Goal: Information Seeking & Learning: Learn about a topic

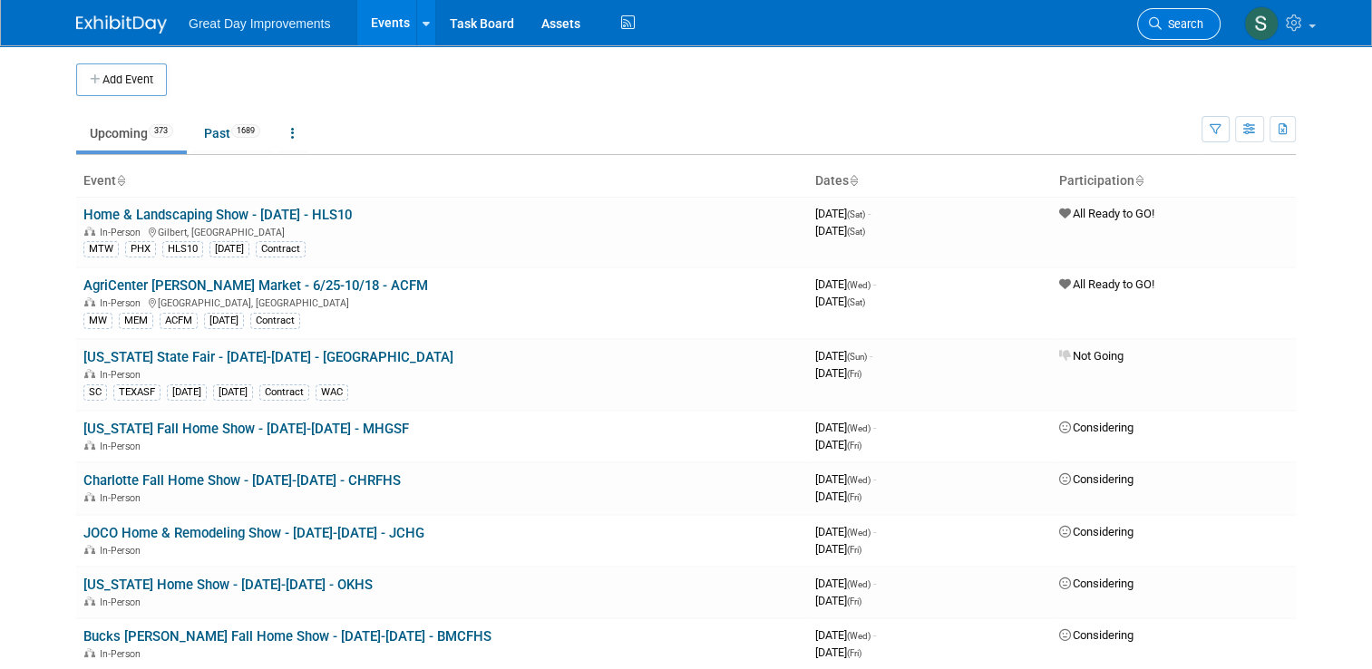
click at [1216, 36] on link "Search" at bounding box center [1178, 24] width 83 height 32
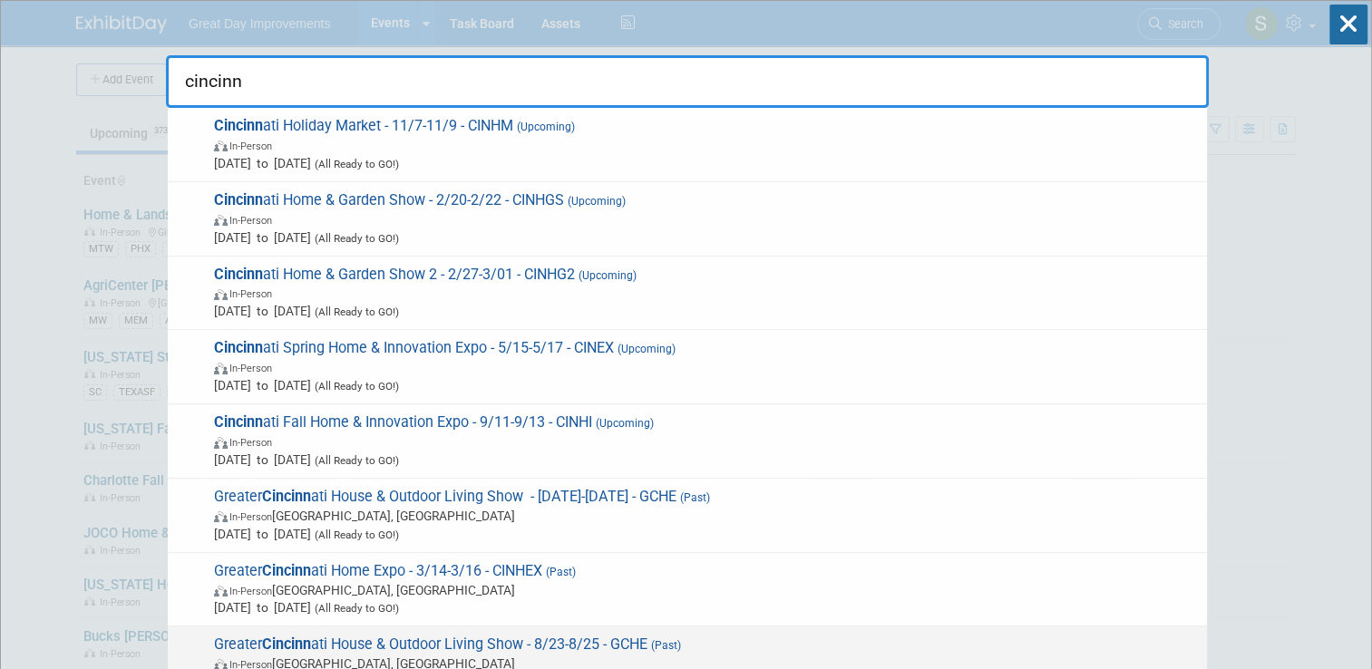
type input "cincinn"
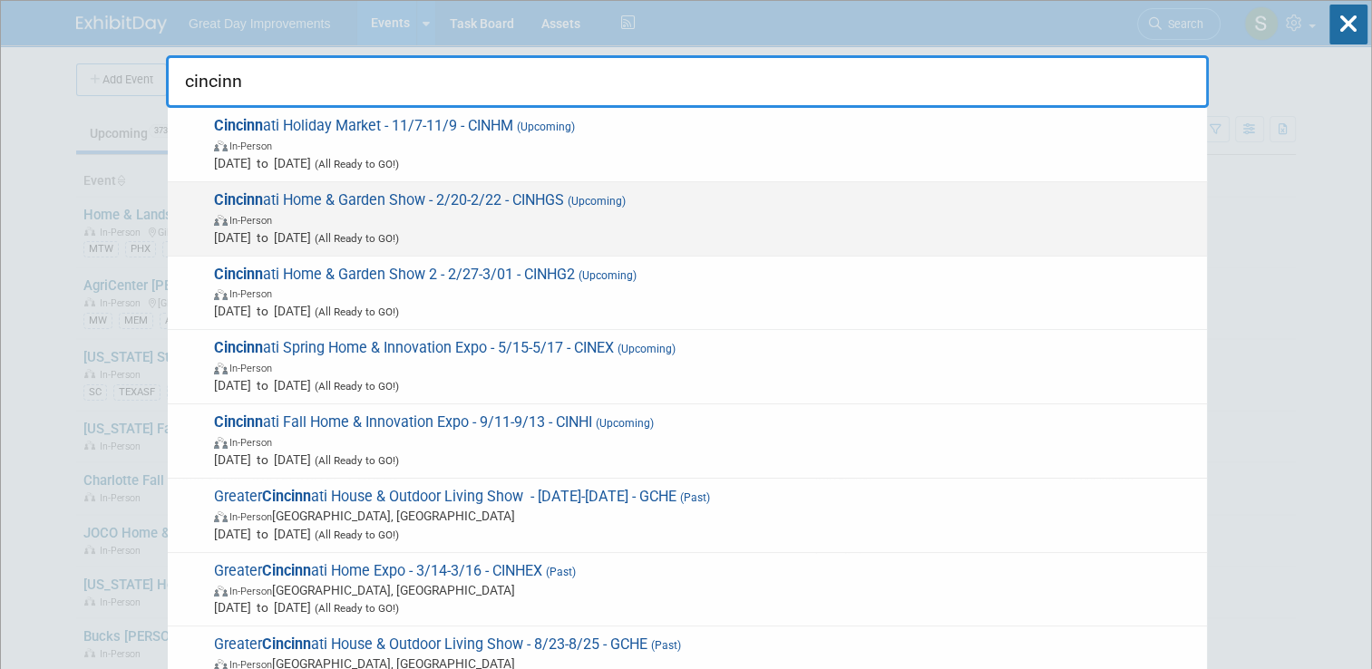
click at [708, 223] on span "In-Person" at bounding box center [706, 219] width 984 height 18
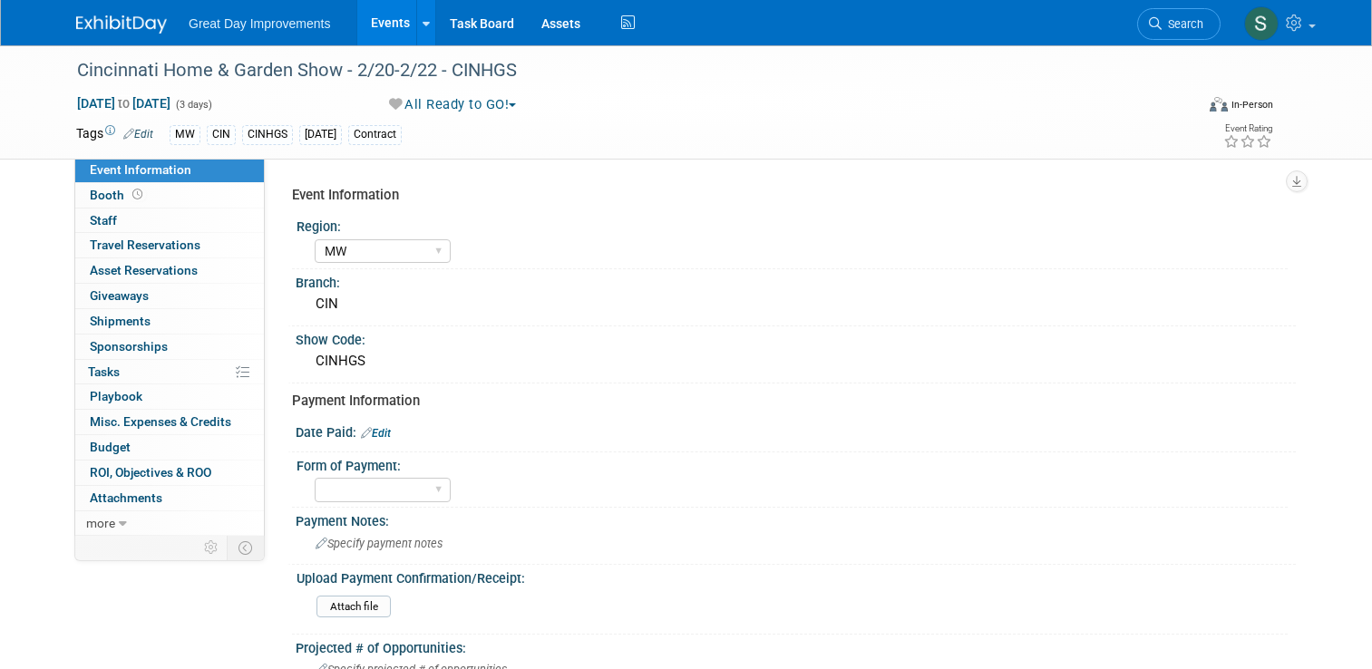
select select "MW"
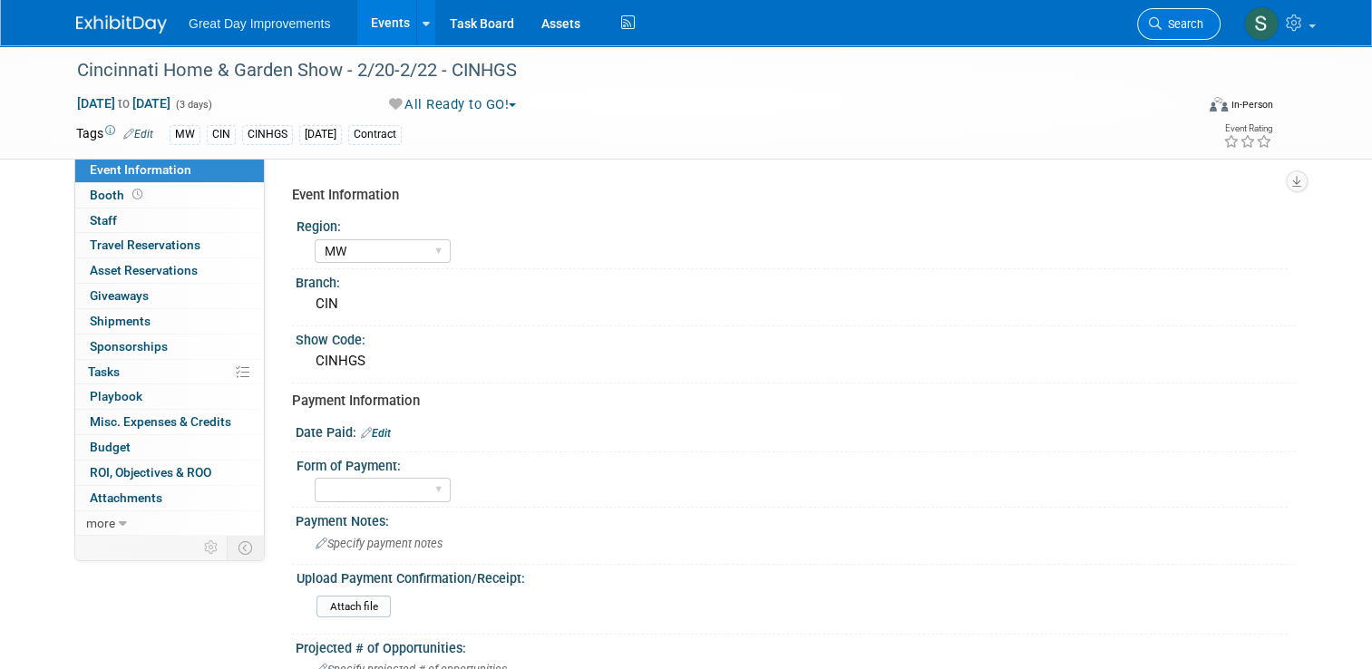
click at [1162, 29] on icon at bounding box center [1155, 23] width 13 height 13
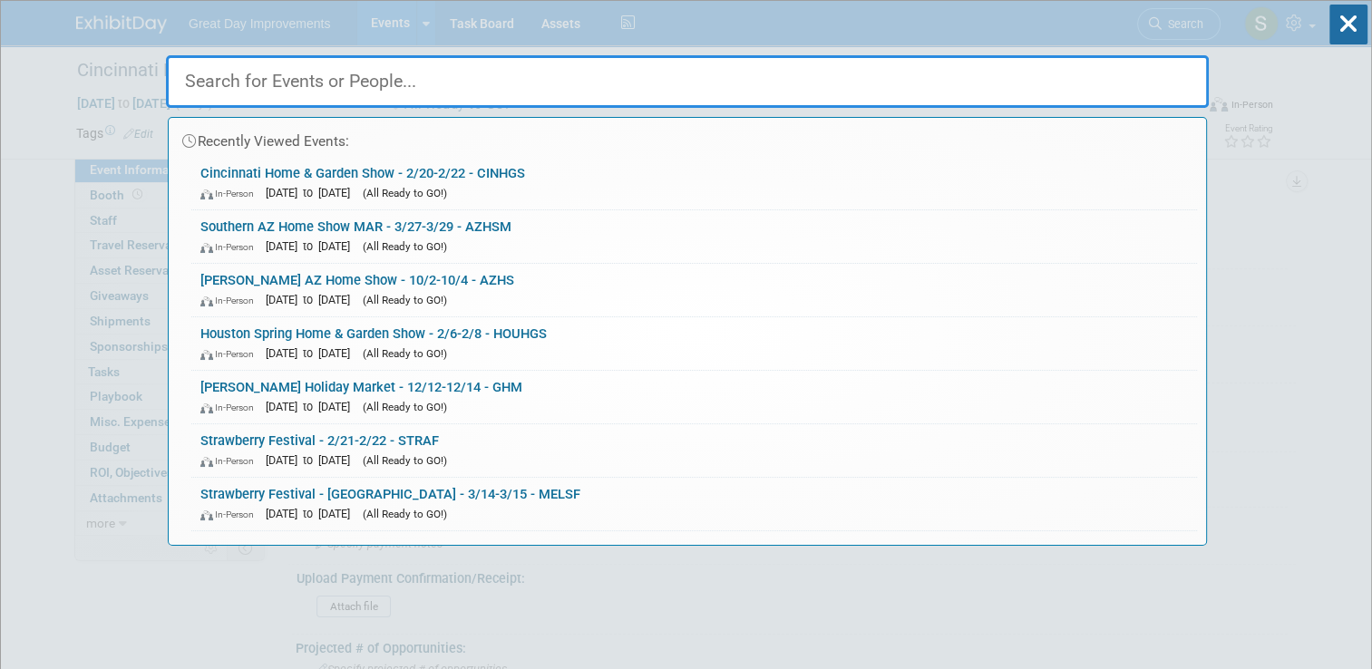
paste input "Fall Harvest Festival"
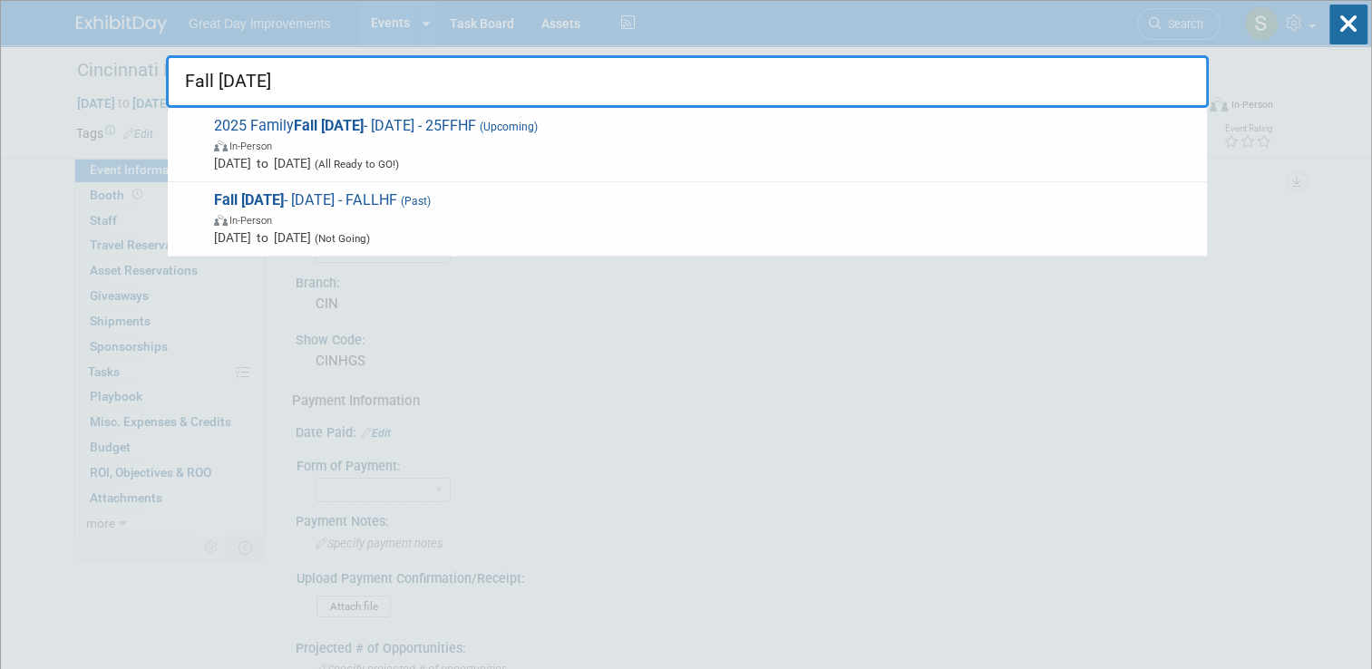
type input "Fall Harvest Festival"
click at [929, 220] on span "In-Person" at bounding box center [706, 219] width 984 height 18
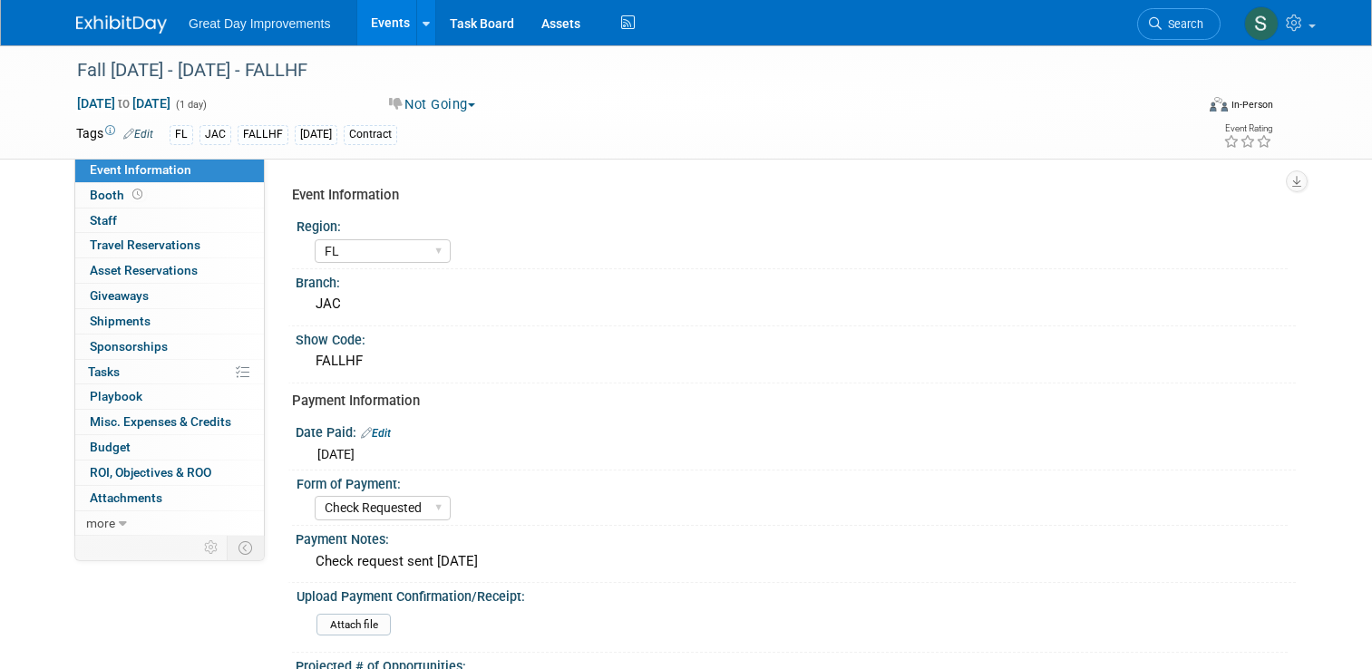
select select "FL"
select select "Check Requested"
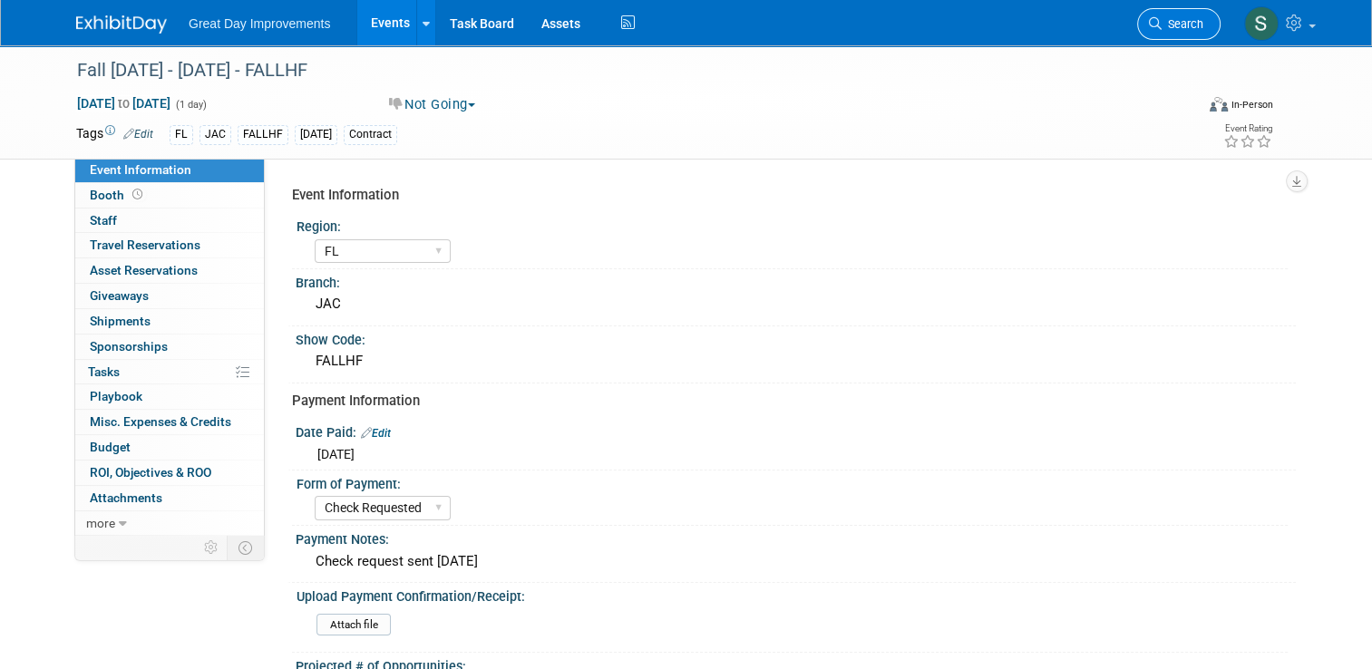
click at [1201, 27] on span "Search" at bounding box center [1183, 24] width 42 height 14
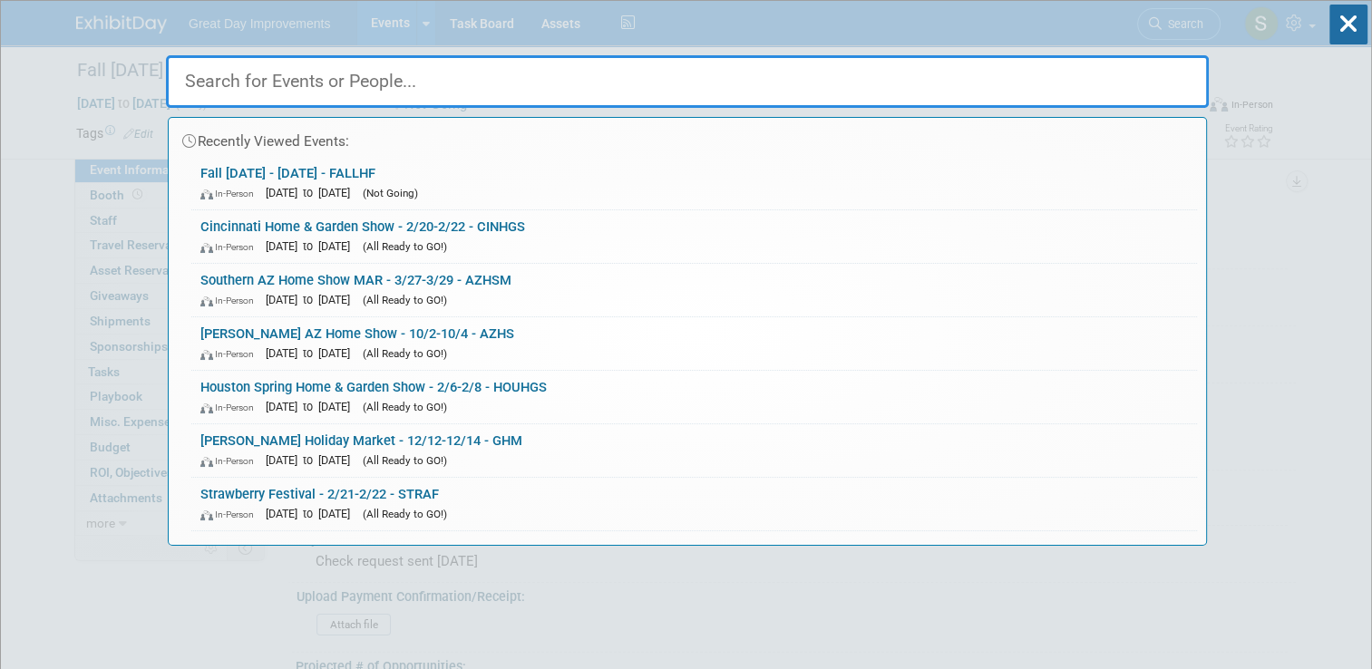
paste input "Cheyenne Home Show"
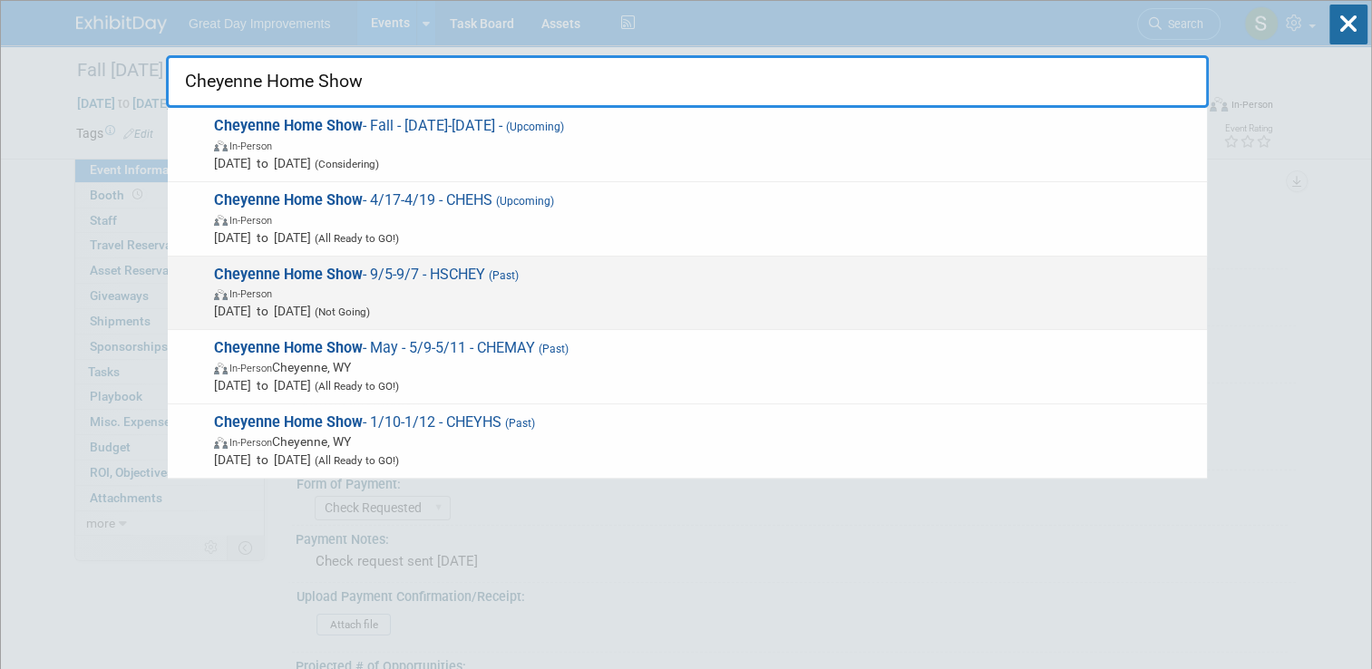
type input "Cheyenne Home Show"
click at [658, 284] on span "In-Person" at bounding box center [706, 293] width 984 height 18
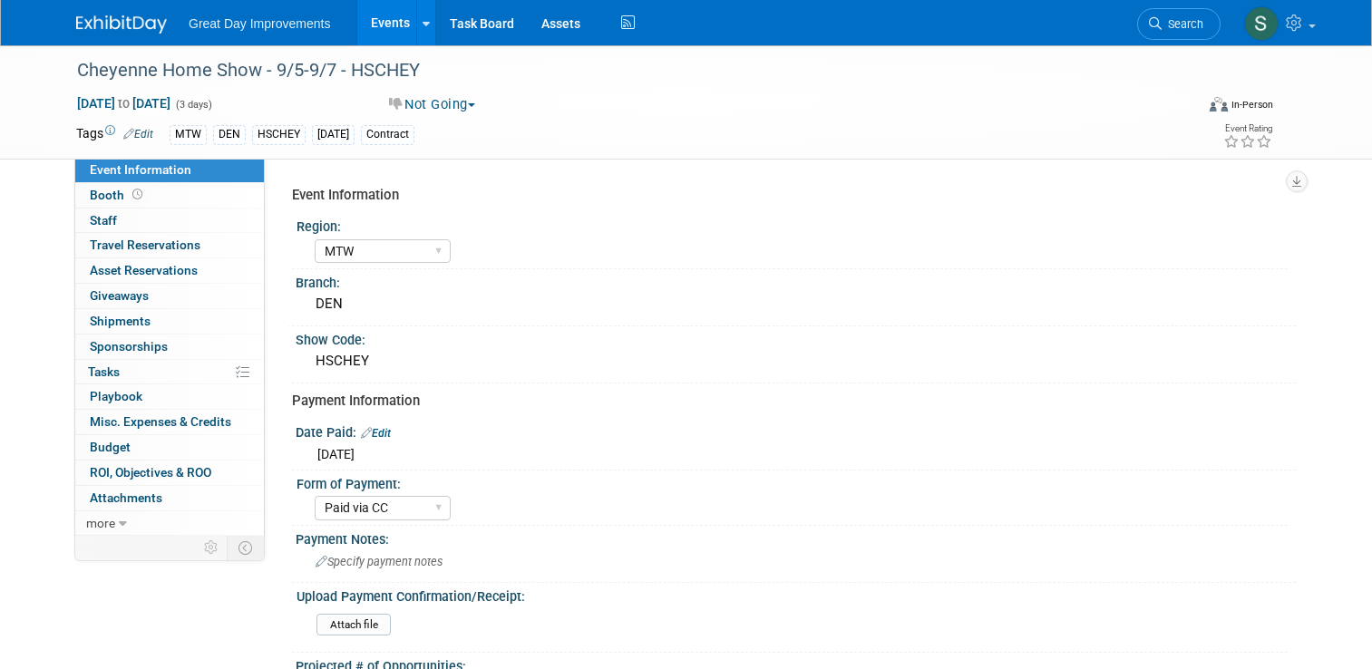
select select "MTW"
select select "Paid via CC"
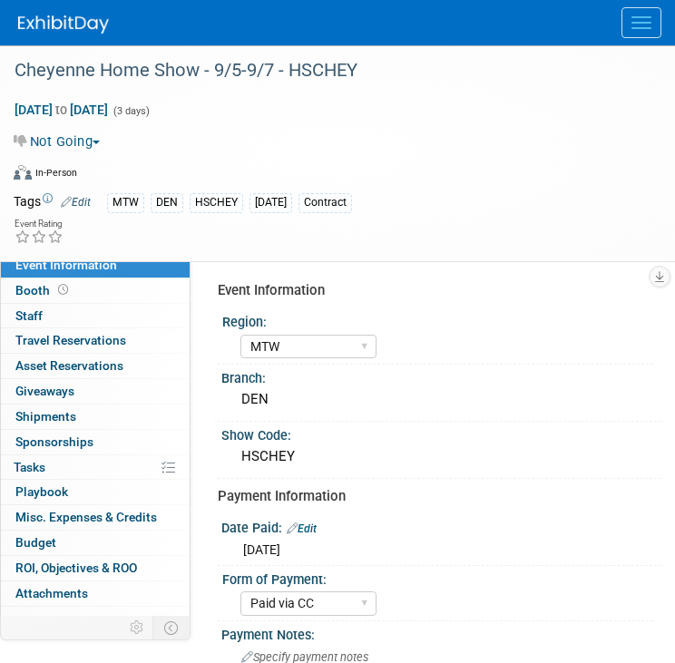
click at [643, 24] on button "Menu" at bounding box center [641, 22] width 40 height 31
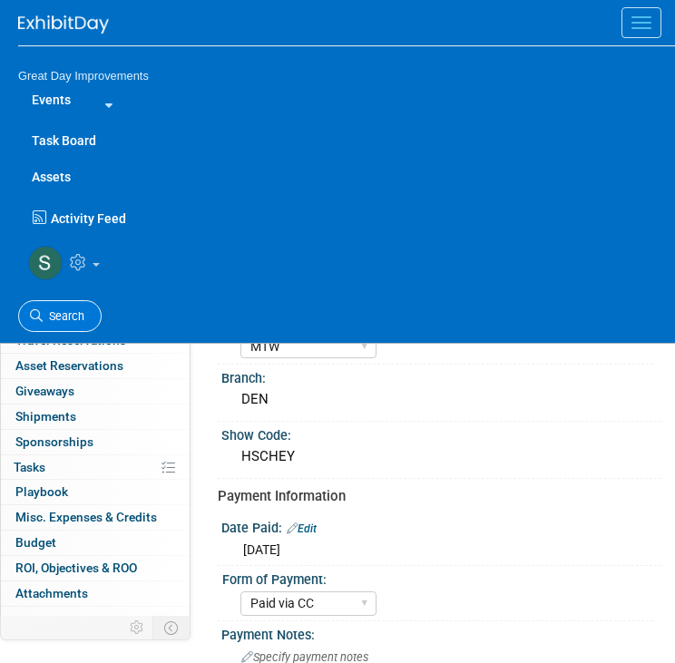
click at [56, 312] on span "Search" at bounding box center [64, 316] width 42 height 14
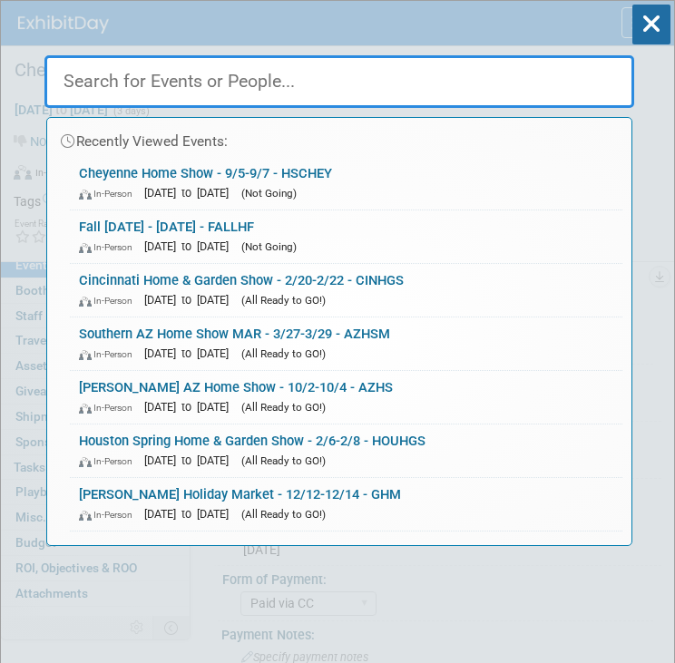
drag, startPoint x: 56, startPoint y: 312, endPoint x: 199, endPoint y: 90, distance: 263.9
click at [199, 90] on input "text" at bounding box center [339, 81] width 590 height 53
paste input "TGIF Shopping Sprees"
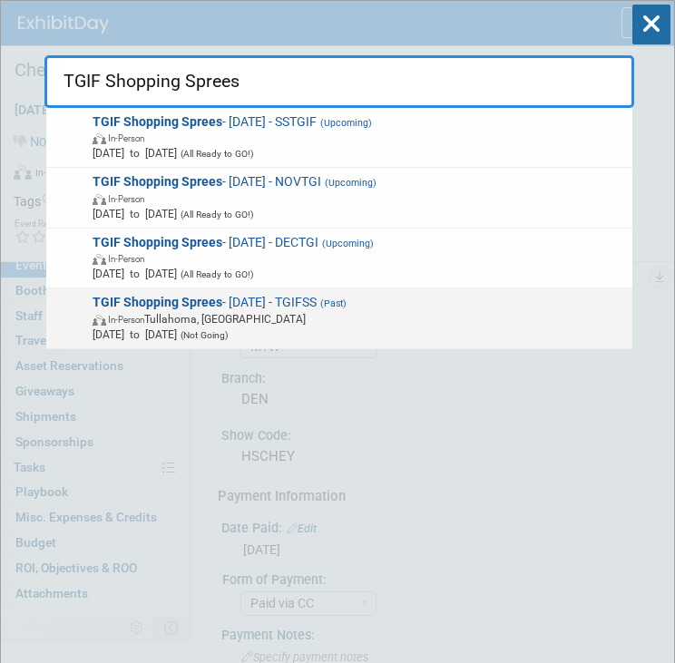
type input "TGIF Shopping Sprees"
click at [337, 307] on span "TGIF Shopping Sprees - 9/19/25 - TGIFSS (Past) In-Person Tullahoma, TN Sep 19, …" at bounding box center [356, 318] width 539 height 47
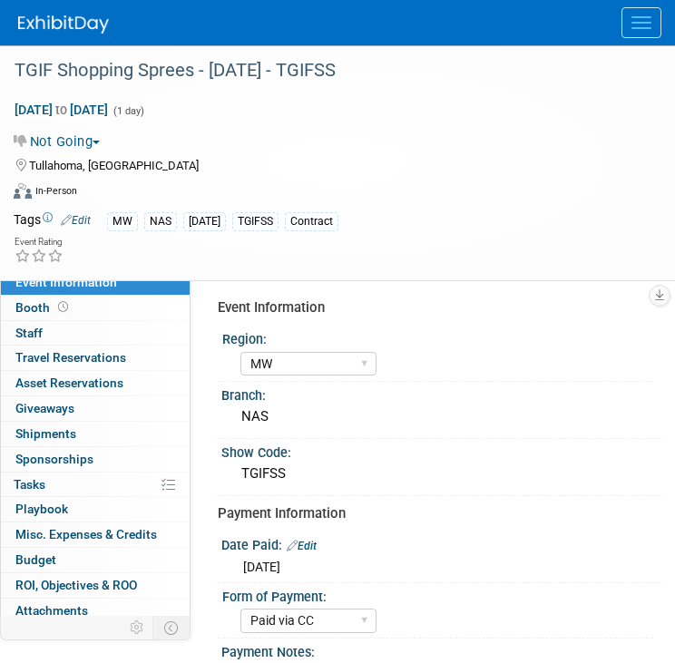
select select "MW"
select select "Paid via CC"
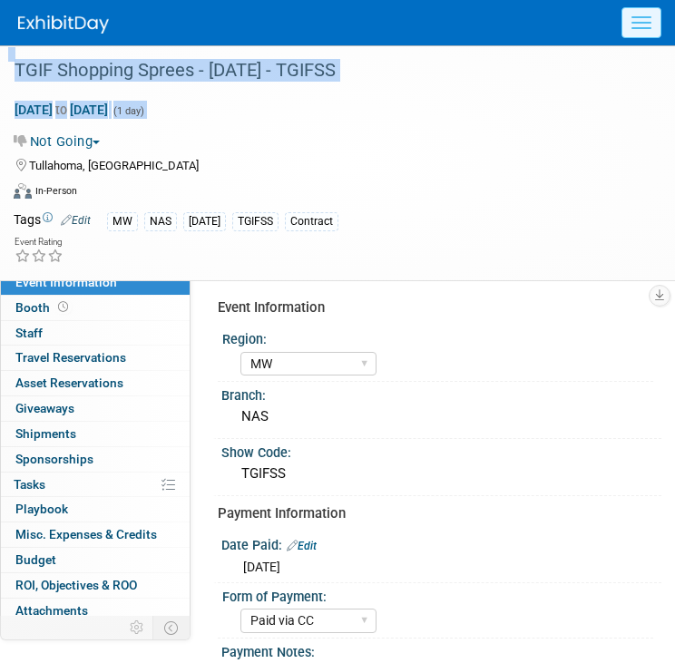
drag, startPoint x: 312, startPoint y: 104, endPoint x: 639, endPoint y: 21, distance: 337.9
click at [639, 21] on body "Great Day Improvements Events Add Event Bulk Upload Events Shareable Event Boar…" at bounding box center [337, 331] width 675 height 663
click at [639, 21] on button "Menu" at bounding box center [641, 22] width 40 height 31
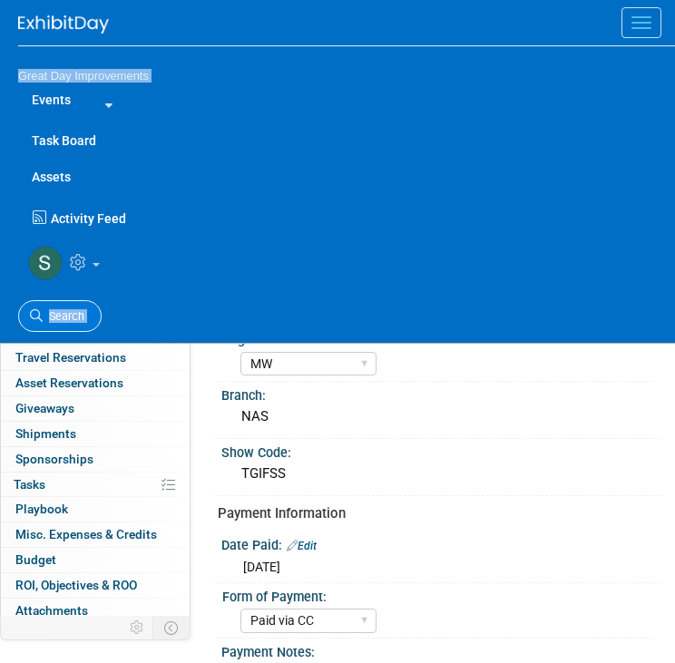
click at [73, 307] on link "Search" at bounding box center [59, 316] width 83 height 32
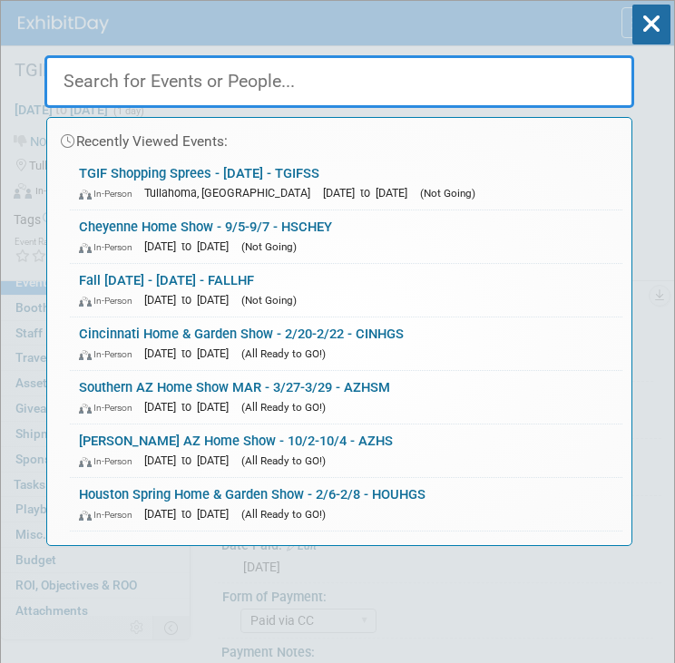
paste input "NJHS"
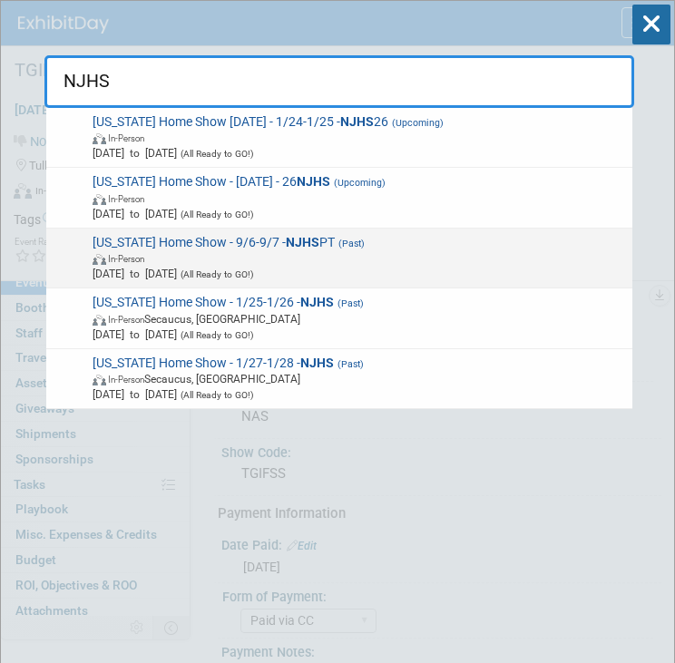
type input "NJHS"
click at [404, 252] on span "In-Person" at bounding box center [359, 257] width 533 height 15
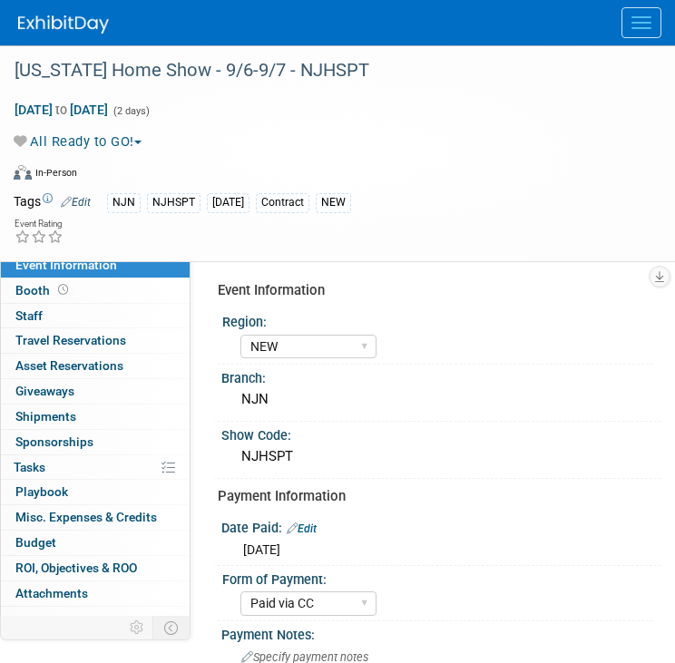
select select "NEW"
select select "Paid via CC"
click at [265, 101] on div "Sep 6, 2025 to Sep 7, 2025 (2 days)" at bounding box center [326, 110] width 625 height 18
click at [639, 14] on button "Menu" at bounding box center [641, 22] width 40 height 31
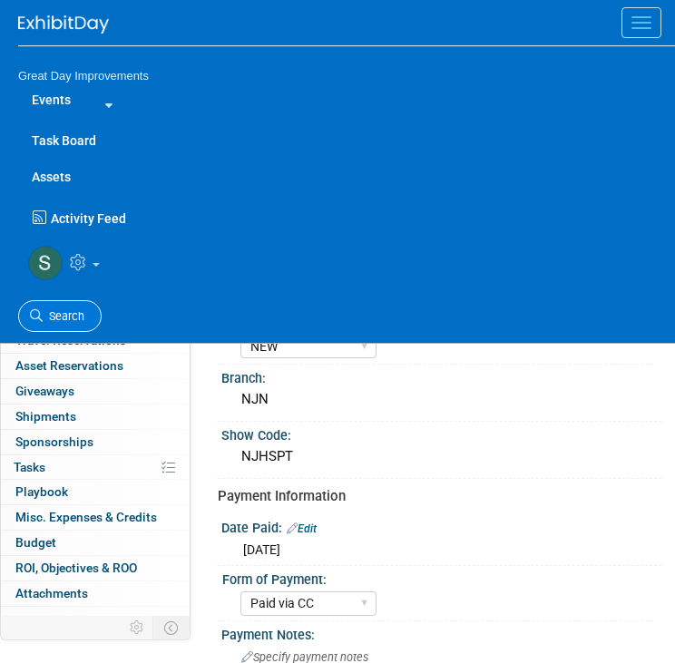
click at [73, 304] on link "Search" at bounding box center [59, 316] width 83 height 32
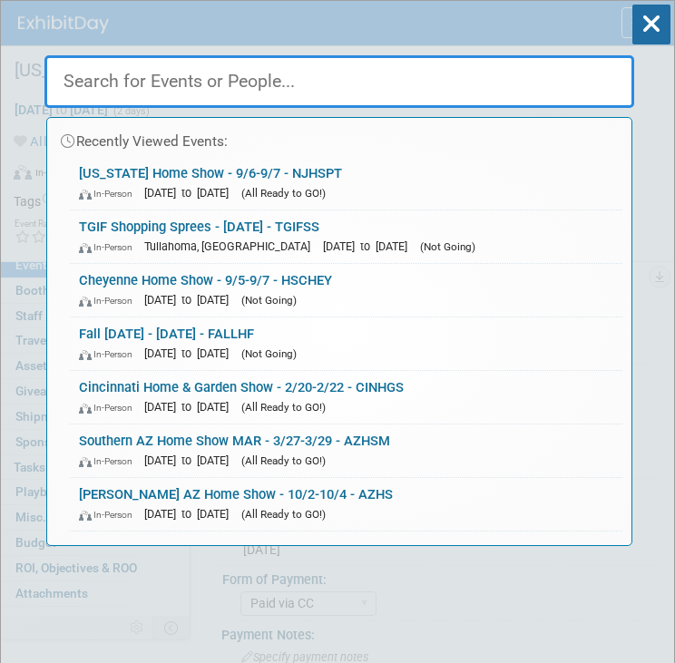
paste input "NJHS"
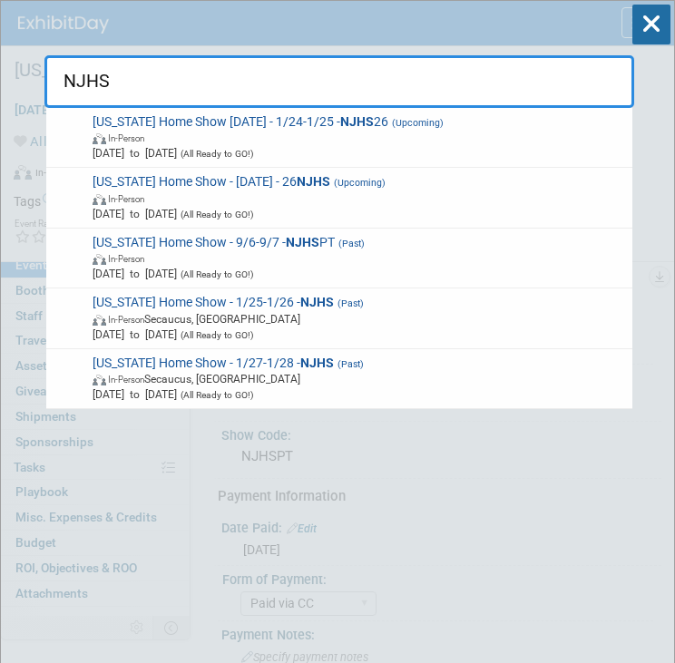
type input "NJHS"
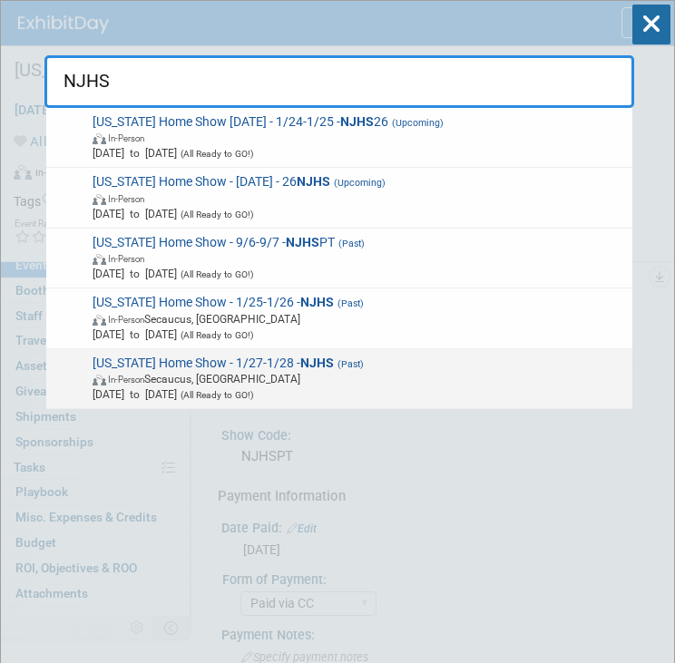
click at [254, 397] on span "(All Ready to GO!)" at bounding box center [215, 395] width 77 height 10
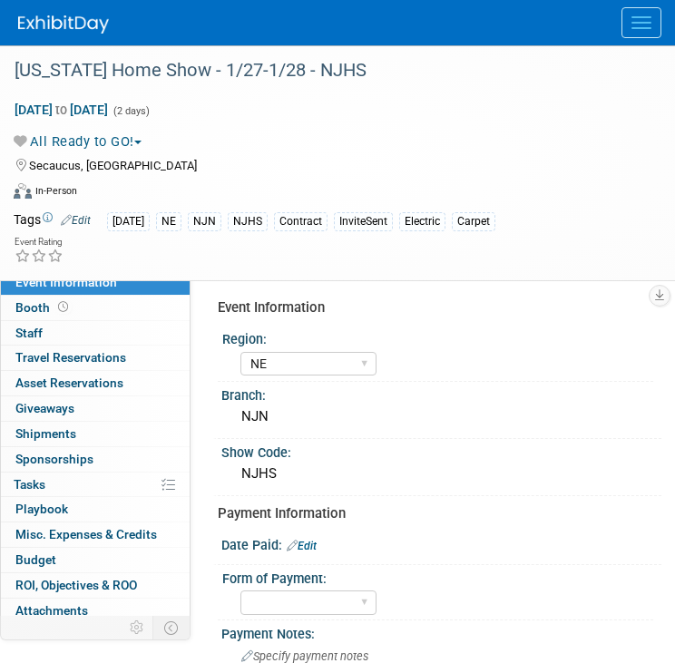
select select "NE"
click at [654, 44] on div at bounding box center [346, 22] width 657 height 45
click at [642, 32] on button "Menu" at bounding box center [641, 22] width 40 height 31
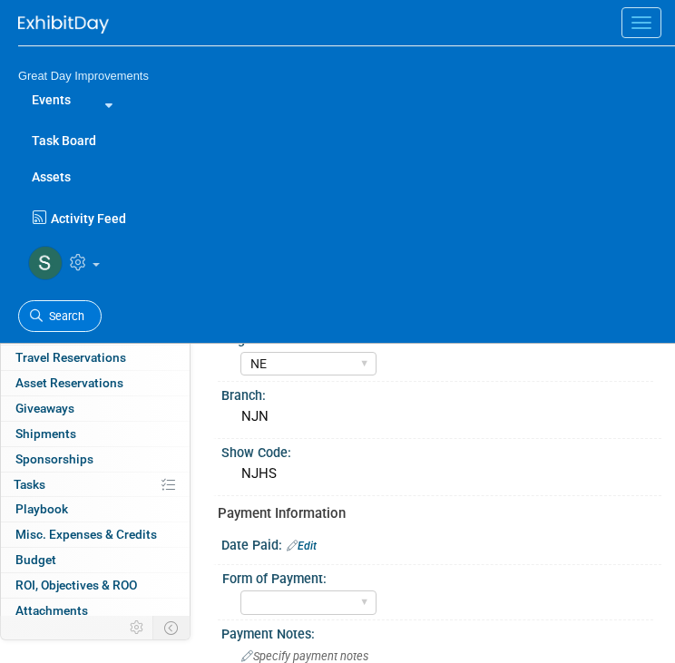
click at [71, 324] on link "Search" at bounding box center [59, 316] width 83 height 32
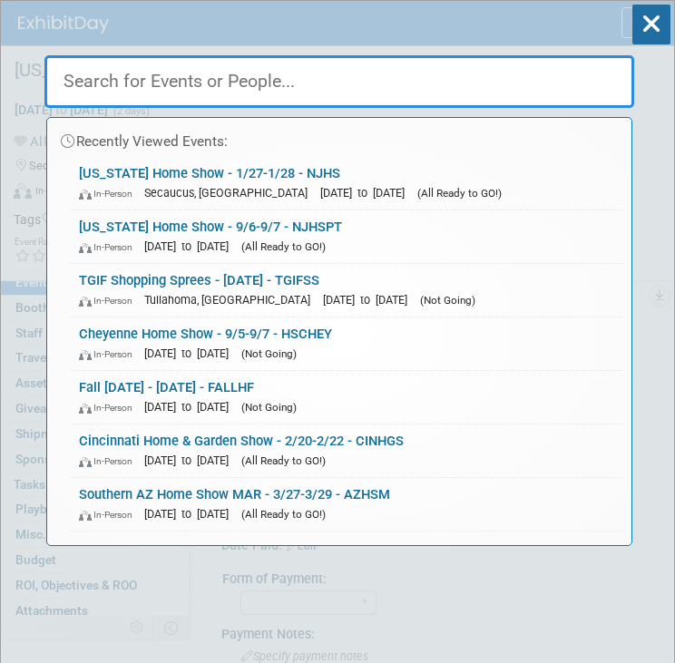
paste input "DFHRT"
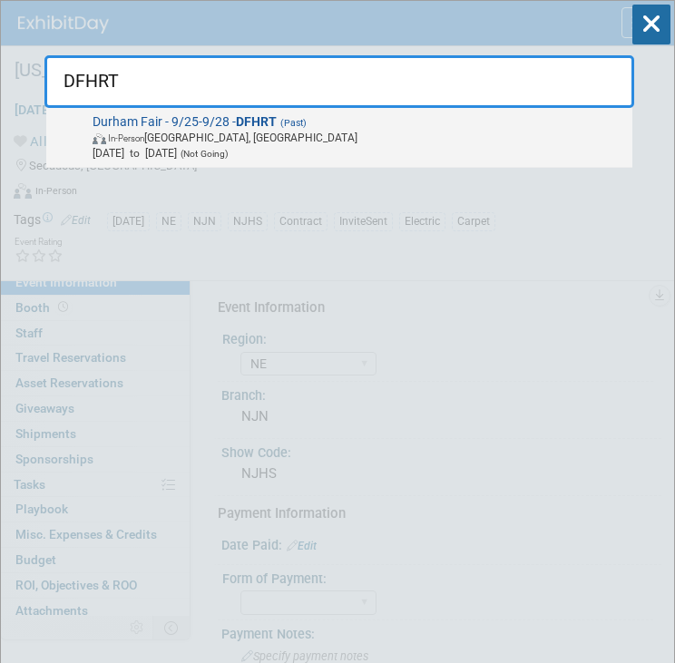
type input "DFHRT"
click at [296, 118] on span "(Past)" at bounding box center [292, 123] width 30 height 12
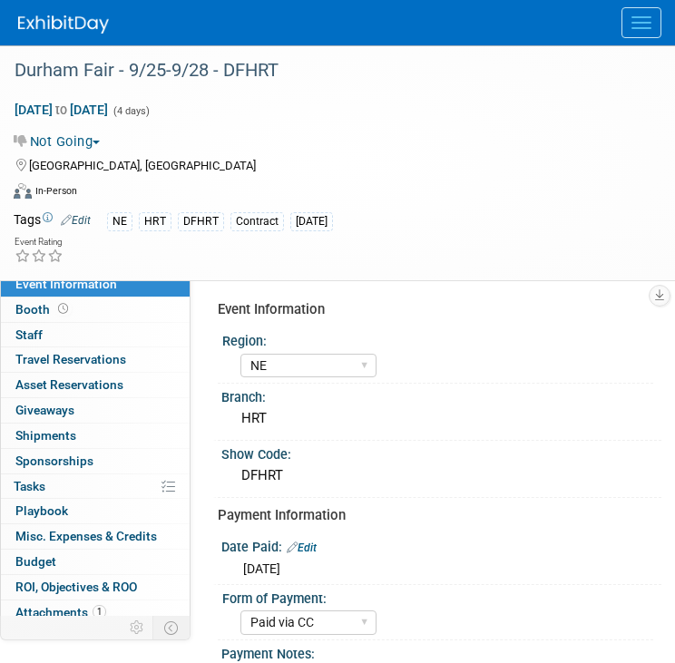
select select "NE"
select select "Paid via CC"
click at [108, 74] on div "Durham Fair - 9/25-9/28 - DFHRT" at bounding box center [323, 70] width 630 height 33
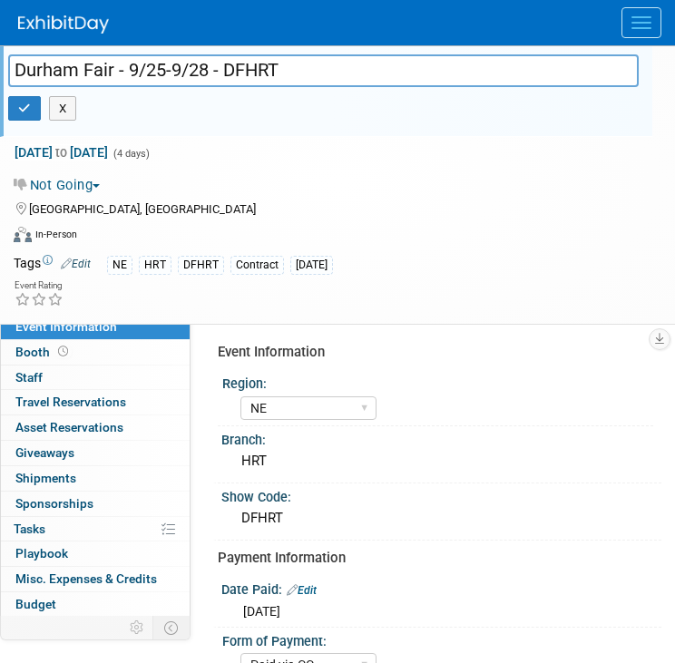
click at [108, 74] on input "Durham Fair - 9/25-9/28 - DFHRT" at bounding box center [323, 70] width 630 height 32
drag, startPoint x: 109, startPoint y: 73, endPoint x: 18, endPoint y: 70, distance: 90.8
click at [18, 70] on input "Durham Fair - 9/25-9/28 - DFHRT" at bounding box center [323, 70] width 630 height 32
click at [116, 72] on input "Durham Fair - 9/25-9/28 - DFHRT" at bounding box center [323, 70] width 630 height 32
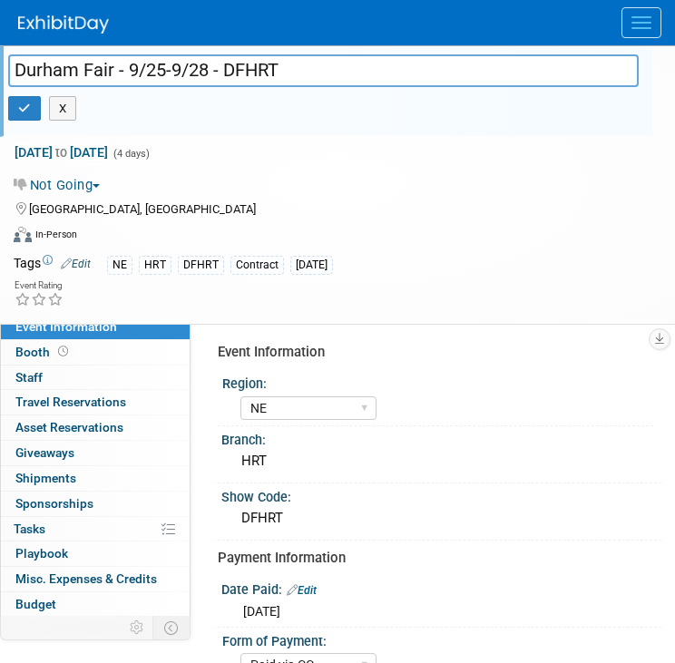
drag, startPoint x: 116, startPoint y: 72, endPoint x: -5, endPoint y: 52, distance: 122.3
click at [0, 52] on html "Great Day Improvements Events Add Event Bulk Upload Events Shareable Event Boar…" at bounding box center [337, 331] width 675 height 663
drag, startPoint x: 69, startPoint y: 86, endPoint x: 76, endPoint y: 73, distance: 15.4
click at [76, 73] on input "Durham Fair - 9/25-9/28 - DFHRT" at bounding box center [323, 70] width 630 height 32
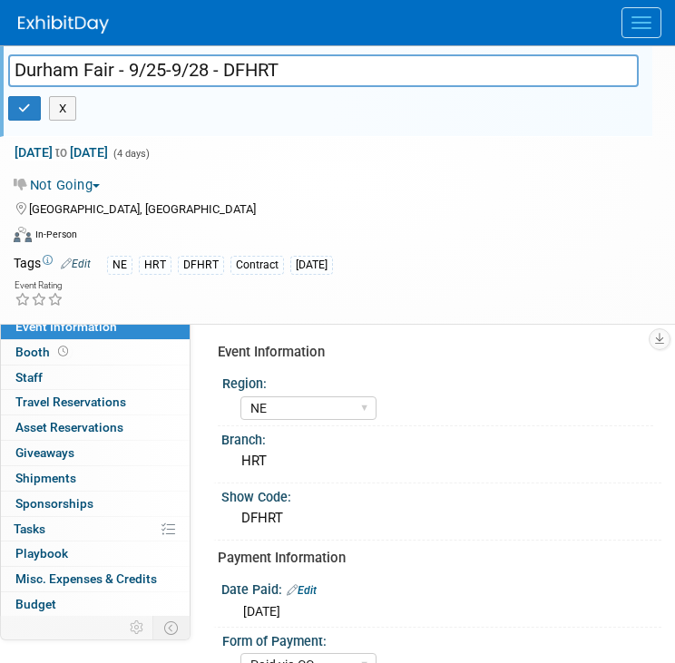
click at [346, 170] on div "Not Going Committed Considering Not Going Forecasted All Ready to GO!" at bounding box center [326, 182] width 652 height 25
click at [644, 19] on button "Menu" at bounding box center [641, 22] width 40 height 31
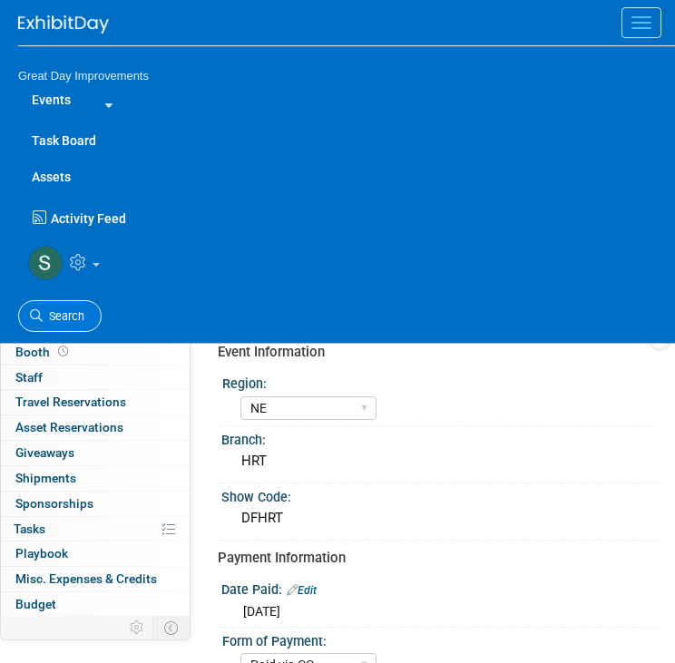
click at [64, 312] on span "Search" at bounding box center [64, 316] width 42 height 14
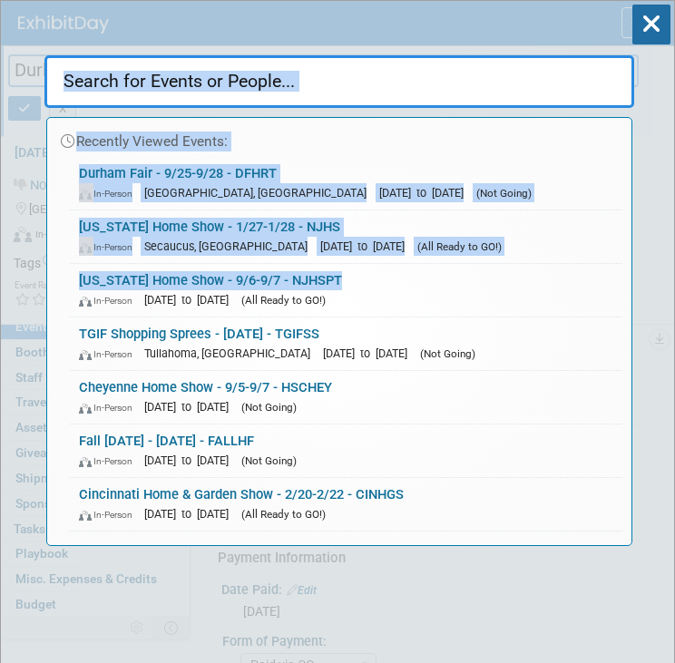
drag, startPoint x: 64, startPoint y: 312, endPoint x: 90, endPoint y: 90, distance: 223.6
click at [90, 90] on div "Recently Viewed Events: Durham Fair - 9/25-9/28 - DFHRT In-Person [GEOGRAPHIC_D…" at bounding box center [339, 296] width 590 height 500
click at [90, 90] on input "text" at bounding box center [339, 81] width 590 height 53
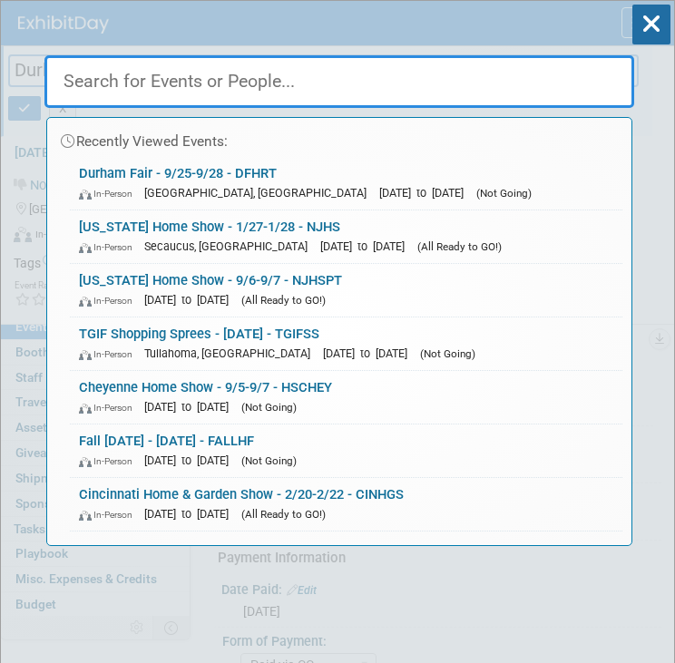
paste input "MACHEF"
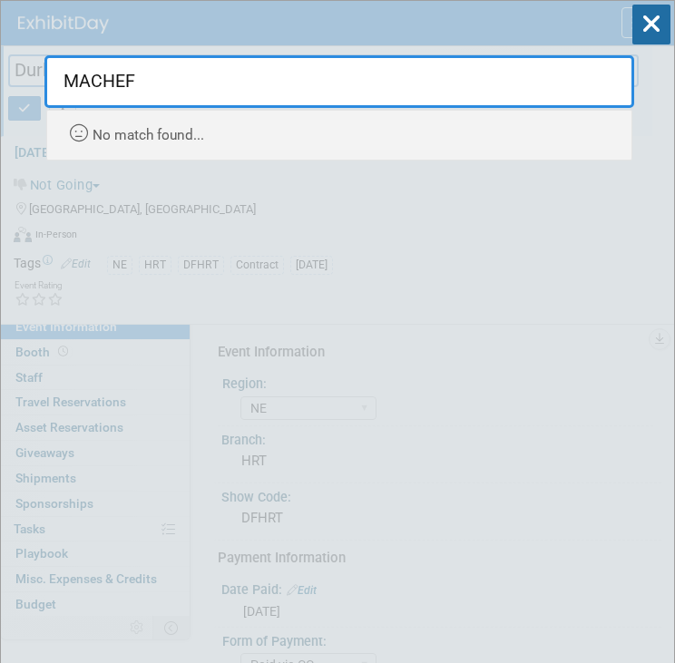
type input "MACHEF"
